Goal: Navigation & Orientation: Find specific page/section

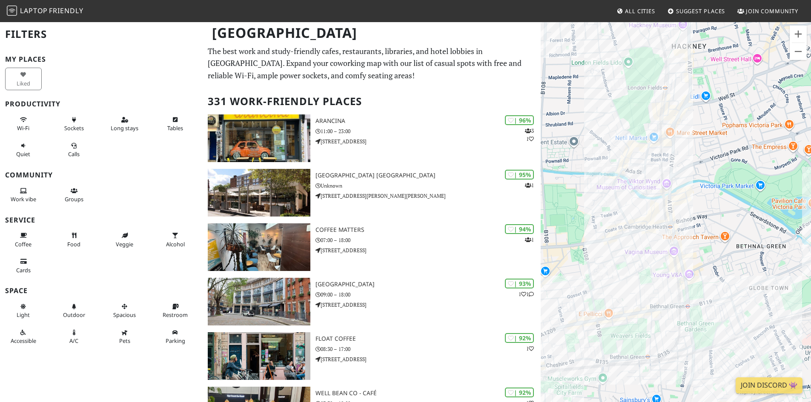
drag, startPoint x: 647, startPoint y: 196, endPoint x: 709, endPoint y: 210, distance: 62.9
click at [709, 210] on div at bounding box center [675, 222] width 270 height 402
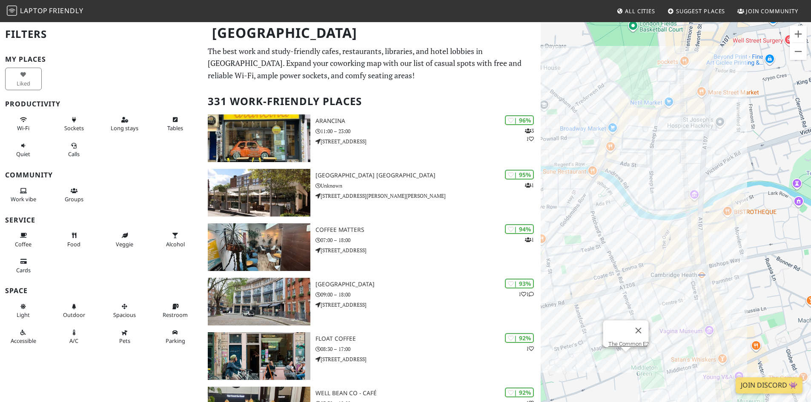
click at [625, 359] on div "The Common E2" at bounding box center [675, 222] width 270 height 402
click at [702, 89] on div "The Common E2 [GEOGRAPHIC_DATA]" at bounding box center [675, 222] width 270 height 402
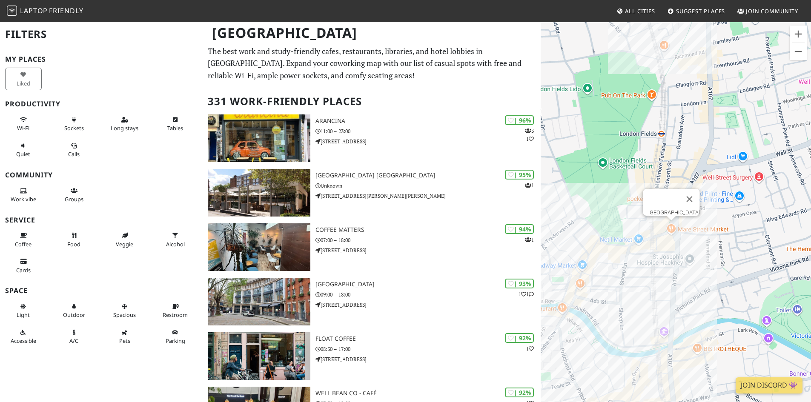
drag, startPoint x: 669, startPoint y: 159, endPoint x: 648, endPoint y: 288, distance: 130.7
click at [648, 288] on div "[GEOGRAPHIC_DATA]" at bounding box center [675, 222] width 270 height 402
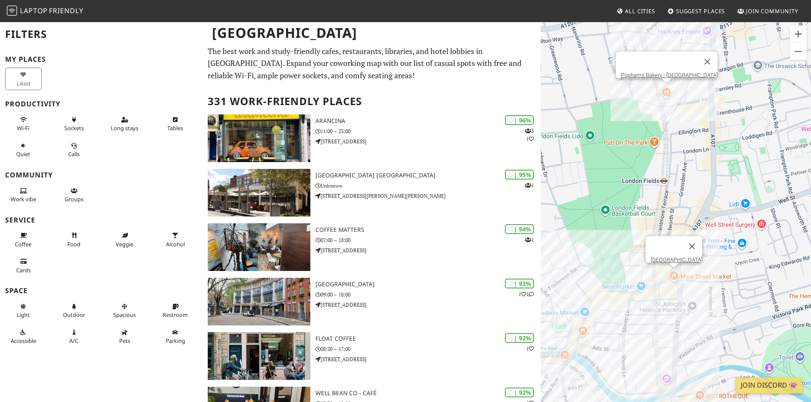
click at [663, 91] on div "[GEOGRAPHIC_DATA] [GEOGRAPHIC_DATA] - [GEOGRAPHIC_DATA]" at bounding box center [675, 222] width 270 height 402
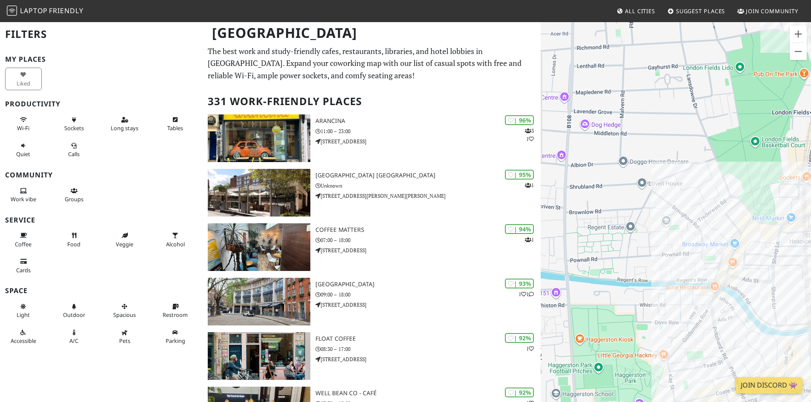
drag, startPoint x: 640, startPoint y: 185, endPoint x: 761, endPoint y: 124, distance: 136.1
click at [761, 124] on div "Pophams Bakery - [GEOGRAPHIC_DATA]" at bounding box center [675, 222] width 270 height 402
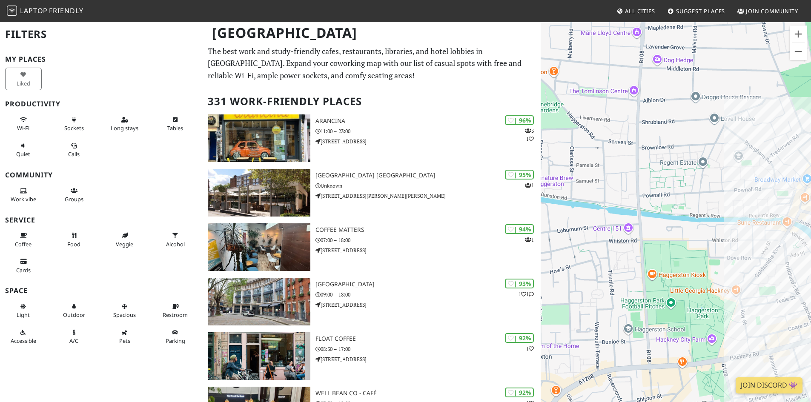
drag, startPoint x: 696, startPoint y: 183, endPoint x: 725, endPoint y: 158, distance: 38.4
click at [725, 158] on div "Pophams Bakery - [GEOGRAPHIC_DATA]" at bounding box center [675, 222] width 270 height 402
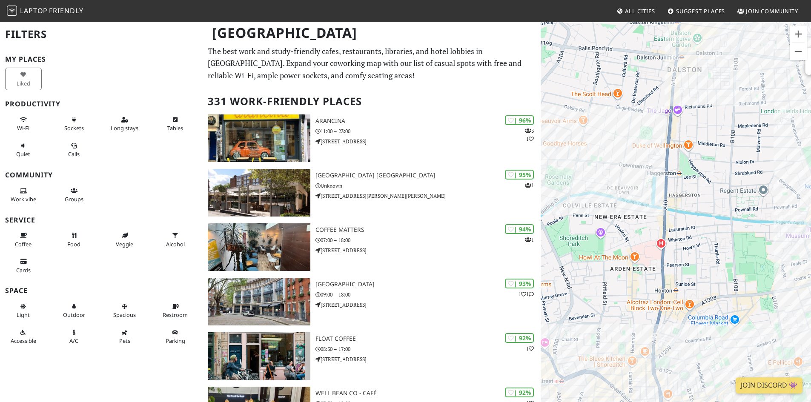
drag, startPoint x: 641, startPoint y: 241, endPoint x: 721, endPoint y: 251, distance: 80.6
click at [721, 251] on div "Pophams Bakery - [GEOGRAPHIC_DATA]" at bounding box center [675, 222] width 270 height 402
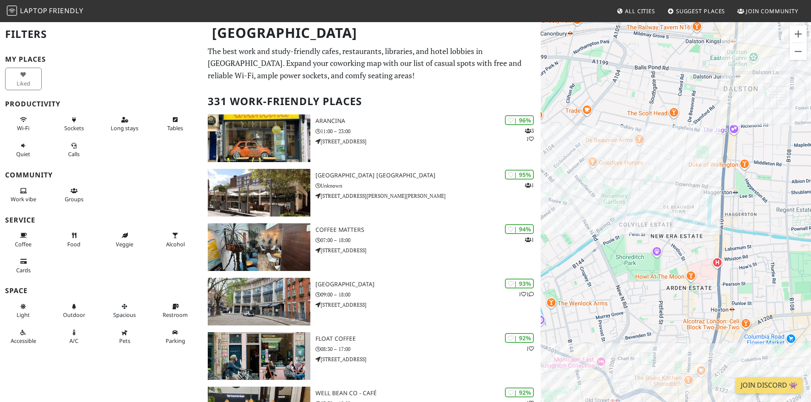
drag, startPoint x: 586, startPoint y: 218, endPoint x: 646, endPoint y: 237, distance: 62.9
click at [646, 238] on div "Pophams Bakery - [GEOGRAPHIC_DATA]" at bounding box center [675, 222] width 270 height 402
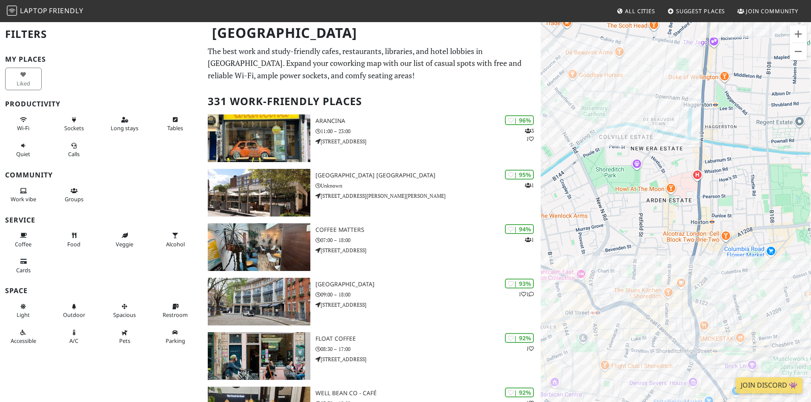
drag, startPoint x: 637, startPoint y: 248, endPoint x: 615, endPoint y: 145, distance: 105.2
click at [613, 145] on div "Pophams Bakery - [GEOGRAPHIC_DATA]" at bounding box center [675, 222] width 270 height 402
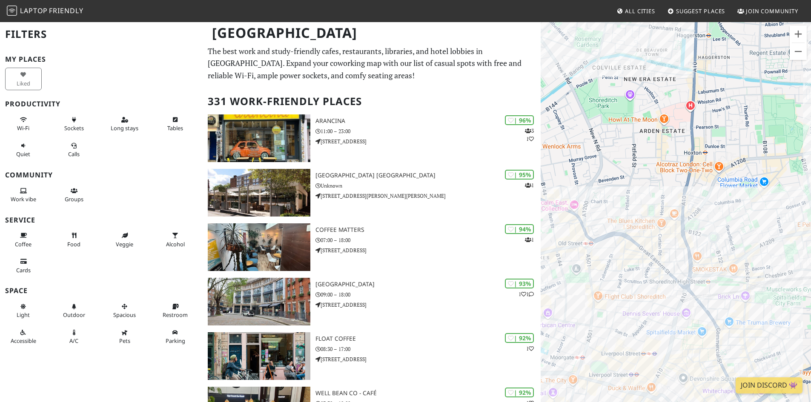
drag, startPoint x: 644, startPoint y: 242, endPoint x: 640, endPoint y: 182, distance: 59.8
click at [640, 182] on div "Pophams Bakery - [GEOGRAPHIC_DATA]" at bounding box center [675, 222] width 270 height 402
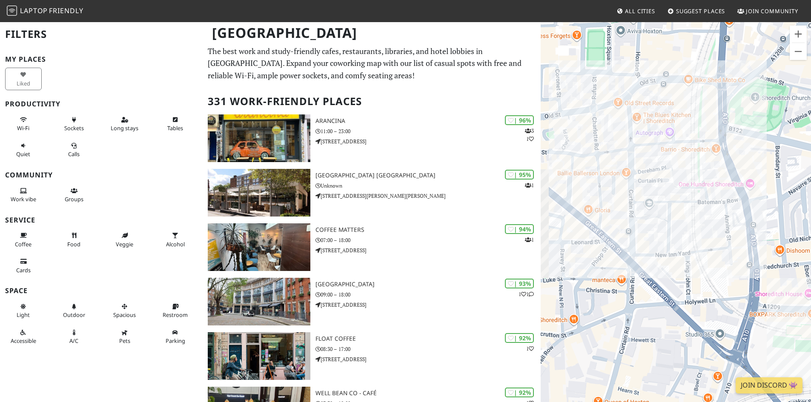
drag, startPoint x: 720, startPoint y: 245, endPoint x: 744, endPoint y: 163, distance: 85.8
click at [744, 163] on div "Pophams Bakery - [GEOGRAPHIC_DATA]" at bounding box center [675, 222] width 270 height 402
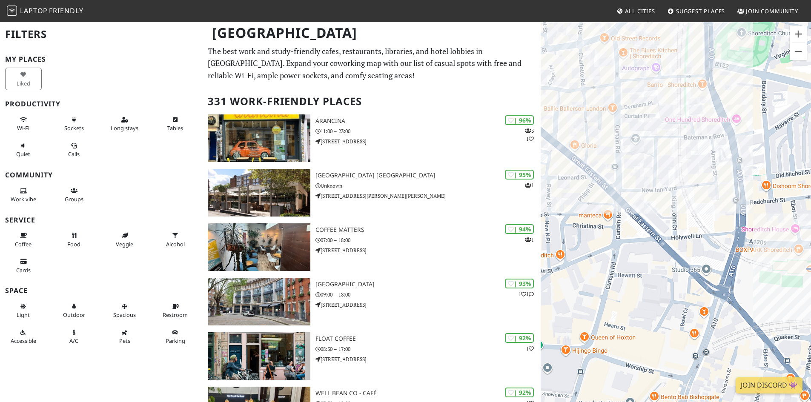
drag, startPoint x: 702, startPoint y: 246, endPoint x: 628, endPoint y: 183, distance: 96.9
click at [628, 183] on div "Pophams Bakery - [GEOGRAPHIC_DATA]" at bounding box center [675, 222] width 270 height 402
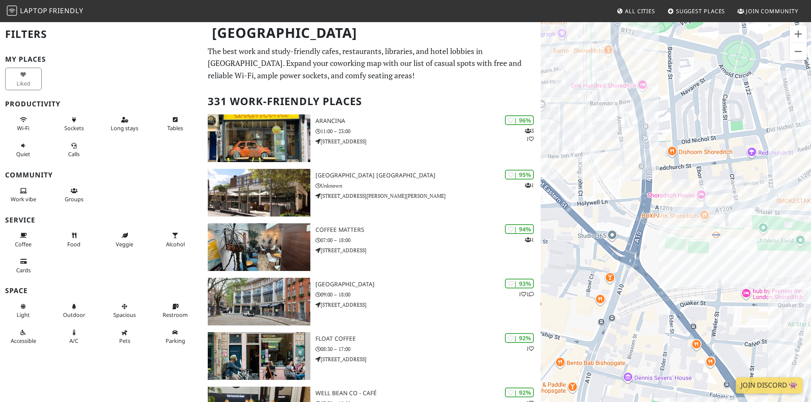
drag, startPoint x: 712, startPoint y: 197, endPoint x: 640, endPoint y: 198, distance: 71.9
click at [640, 198] on div "Pophams Bakery - [GEOGRAPHIC_DATA]" at bounding box center [675, 222] width 270 height 402
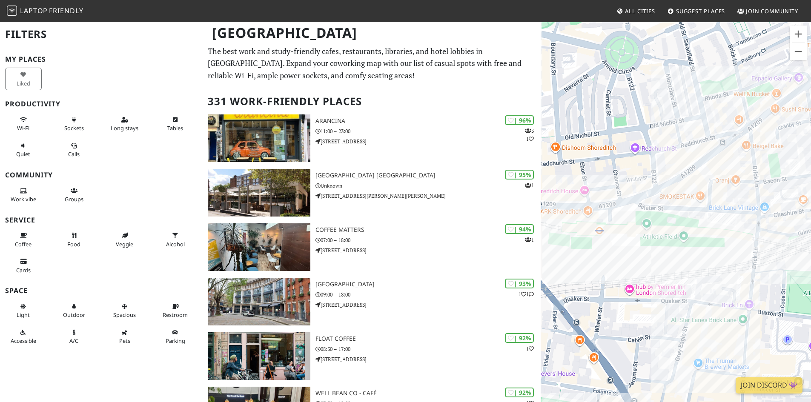
drag, startPoint x: 736, startPoint y: 241, endPoint x: 624, endPoint y: 237, distance: 112.0
click at [624, 237] on div "Pophams Bakery - [GEOGRAPHIC_DATA]" at bounding box center [675, 222] width 270 height 402
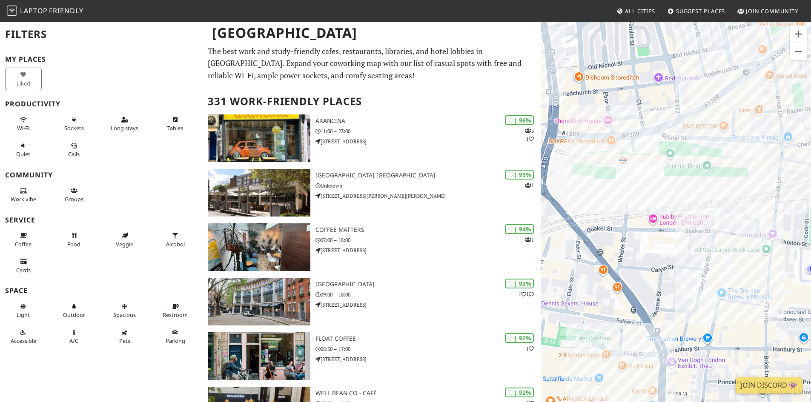
drag, startPoint x: 718, startPoint y: 152, endPoint x: 752, endPoint y: 103, distance: 59.7
click at [752, 103] on div "Pophams Bakery - [GEOGRAPHIC_DATA]" at bounding box center [675, 222] width 270 height 402
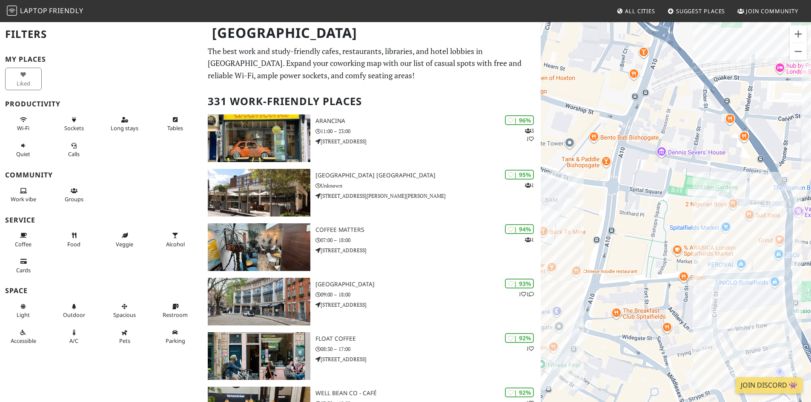
drag, startPoint x: 658, startPoint y: 154, endPoint x: 709, endPoint y: 111, distance: 66.7
click at [709, 111] on div "Pophams Bakery - [GEOGRAPHIC_DATA]" at bounding box center [675, 222] width 270 height 402
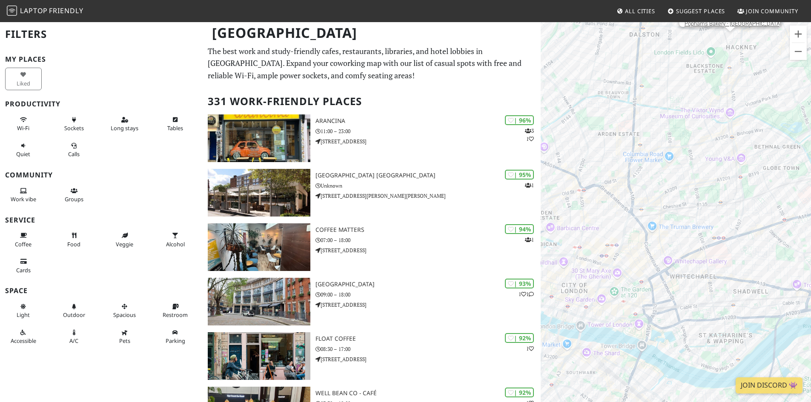
drag, startPoint x: 711, startPoint y: 279, endPoint x: 694, endPoint y: 246, distance: 37.1
click at [694, 246] on div "Pophams Bakery - [GEOGRAPHIC_DATA]" at bounding box center [675, 222] width 270 height 402
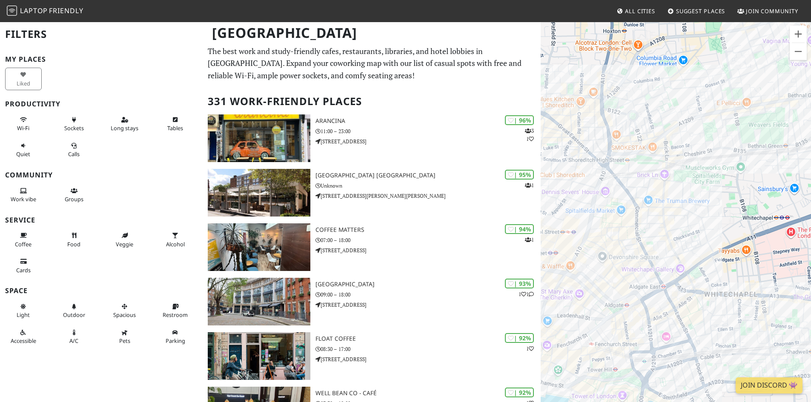
drag, startPoint x: 676, startPoint y: 259, endPoint x: 726, endPoint y: 278, distance: 53.3
click at [726, 278] on div "Pophams Bakery - [GEOGRAPHIC_DATA]" at bounding box center [675, 222] width 270 height 402
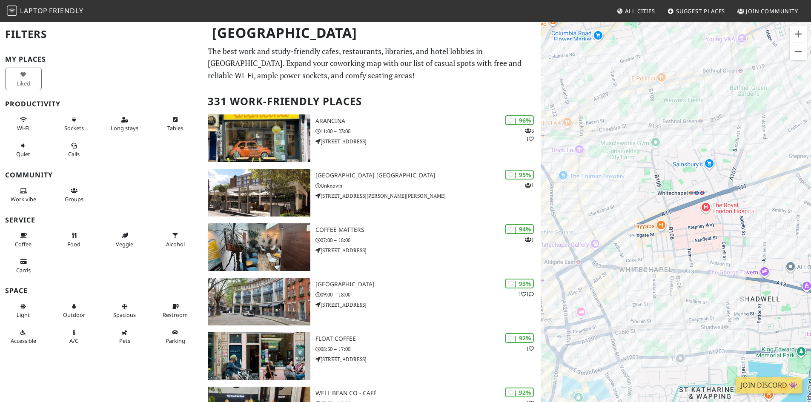
drag, startPoint x: 726, startPoint y: 265, endPoint x: 559, endPoint y: 238, distance: 168.6
click at [559, 238] on div "Pophams Bakery - [GEOGRAPHIC_DATA]" at bounding box center [675, 222] width 270 height 402
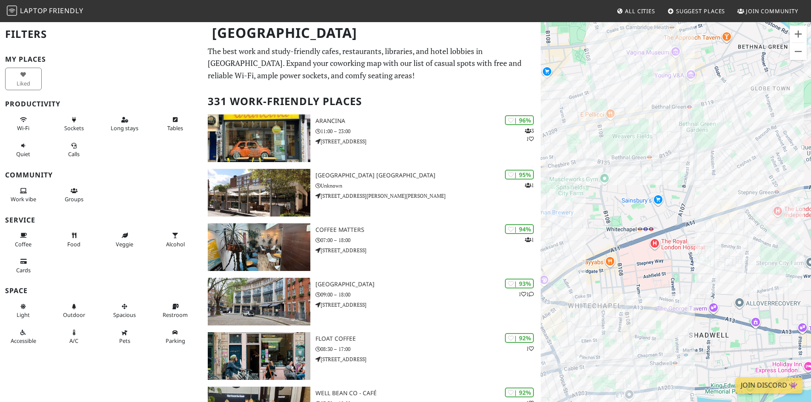
drag, startPoint x: 684, startPoint y: 242, endPoint x: 633, endPoint y: 279, distance: 63.3
click at [633, 279] on div "Pophams Bakery - [GEOGRAPHIC_DATA]" at bounding box center [675, 222] width 270 height 402
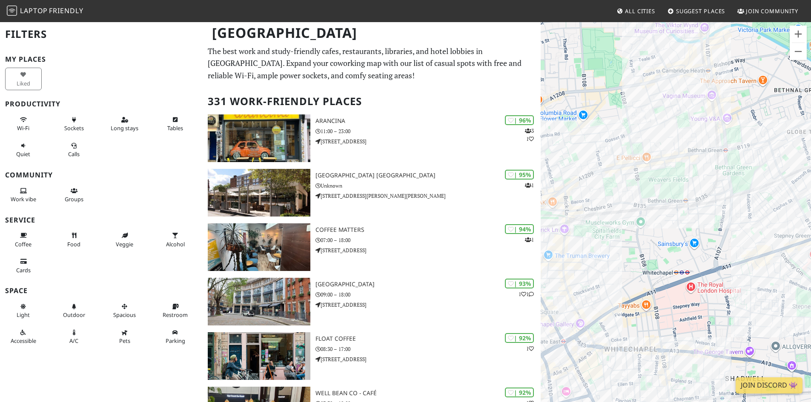
drag, startPoint x: 644, startPoint y: 221, endPoint x: 667, endPoint y: 249, distance: 36.2
click at [667, 249] on div "Pophams Bakery - [GEOGRAPHIC_DATA]" at bounding box center [675, 222] width 270 height 402
